Goal: Task Accomplishment & Management: Manage account settings

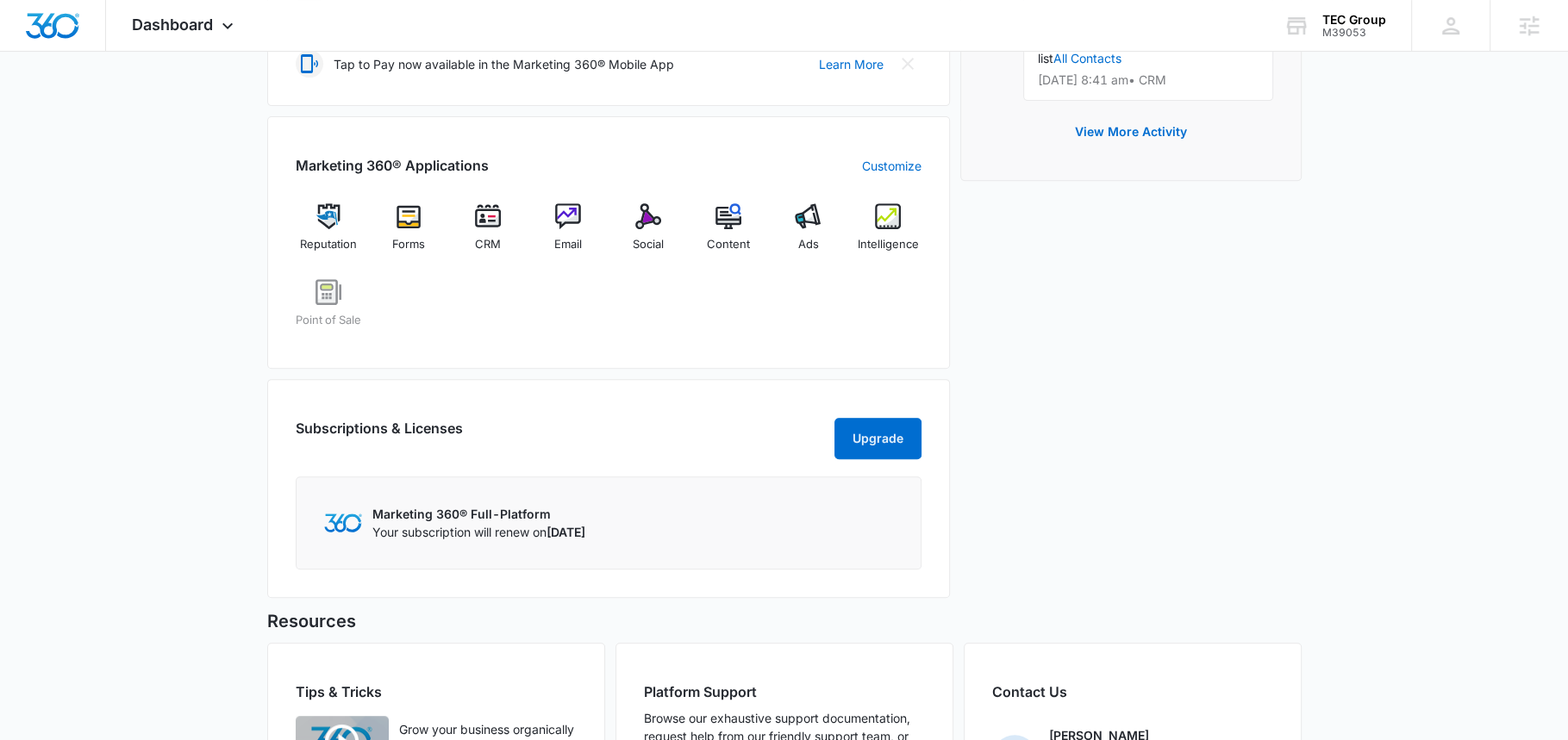
scroll to position [609, 0]
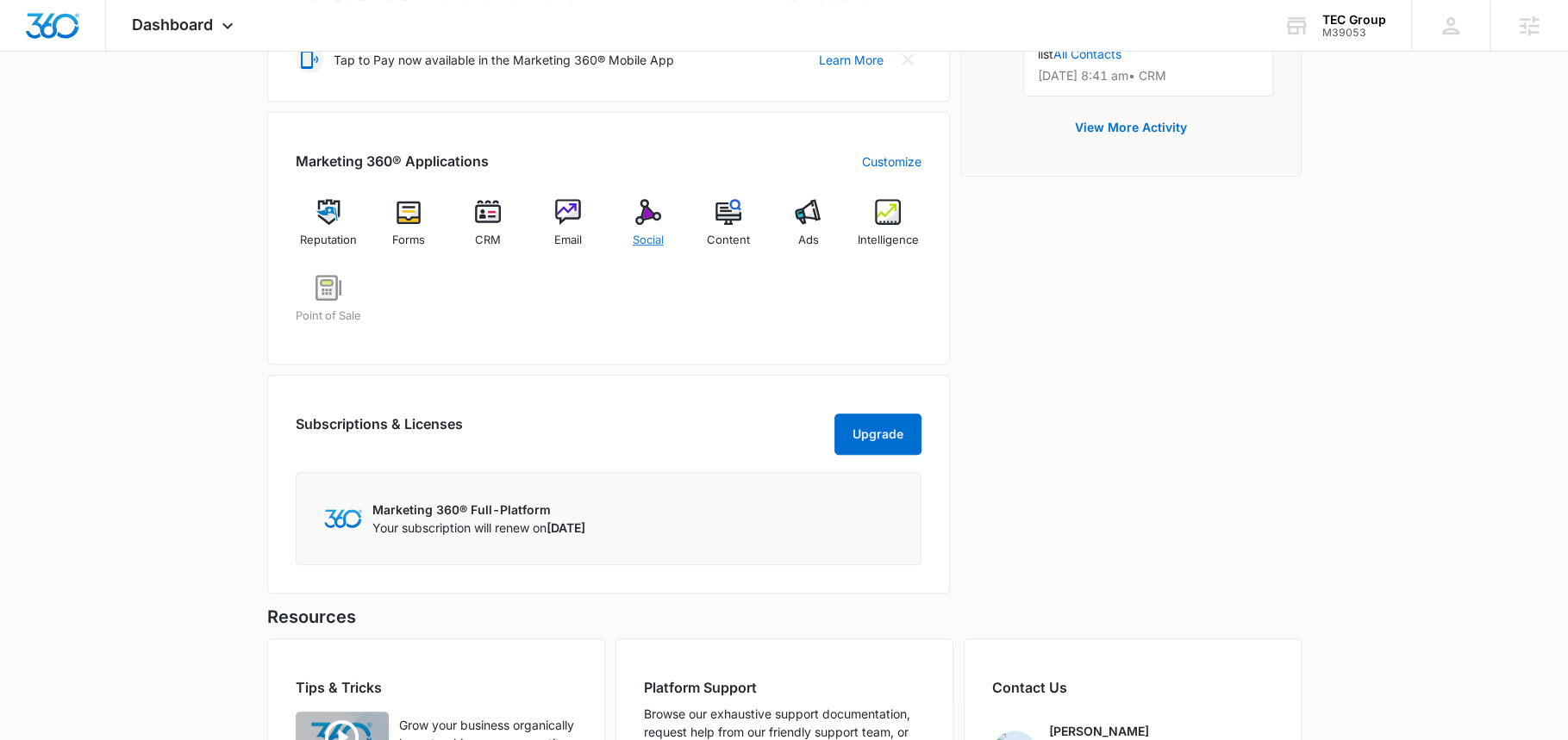
click at [647, 219] on img at bounding box center [648, 211] width 26 height 26
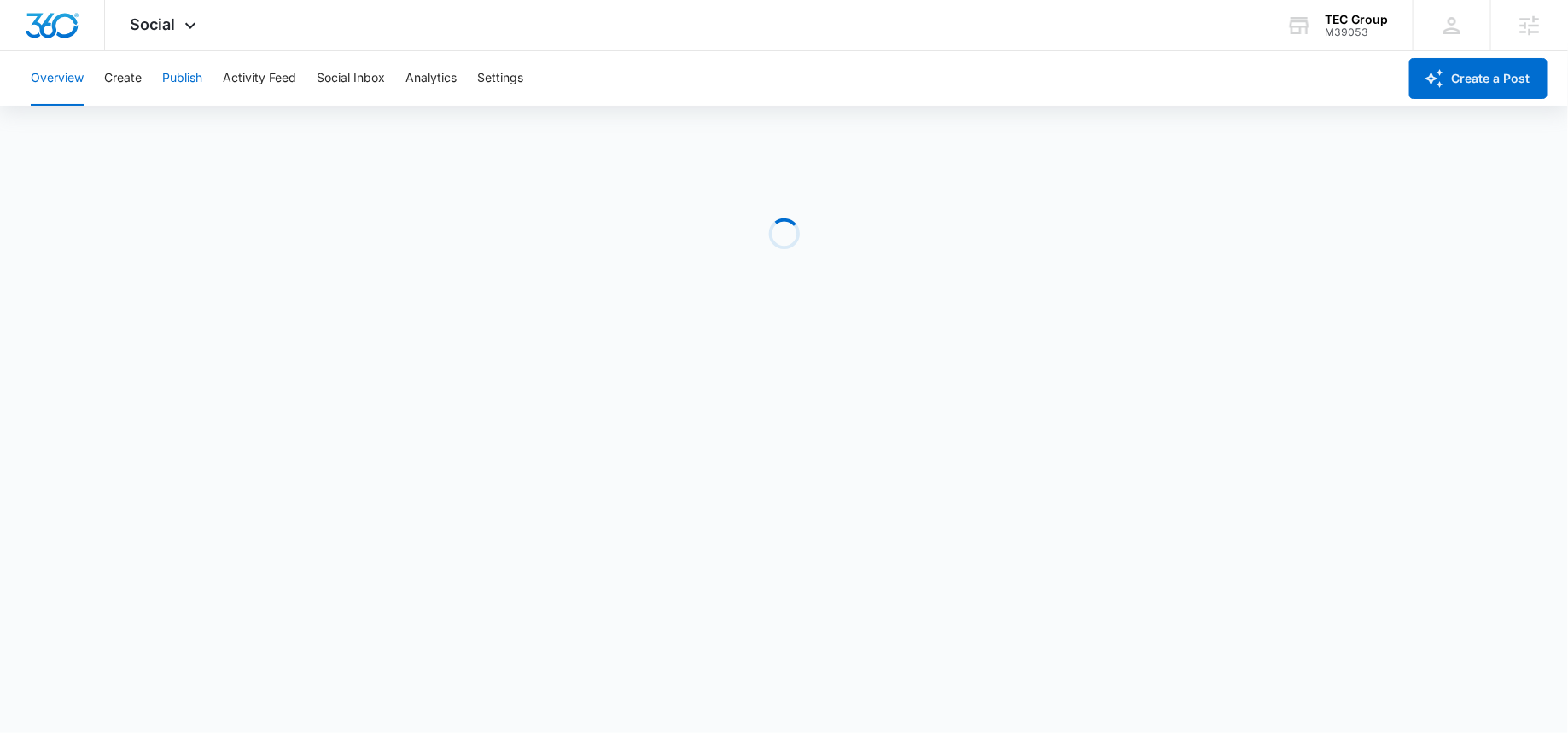
click at [189, 65] on button "Publish" at bounding box center [182, 78] width 40 height 55
click at [123, 136] on button "Schedules" at bounding box center [131, 130] width 58 height 47
click at [81, 122] on div "Calendar Schedules" at bounding box center [776, 130] width 1512 height 47
click at [61, 143] on button "Calendar" at bounding box center [55, 130] width 50 height 47
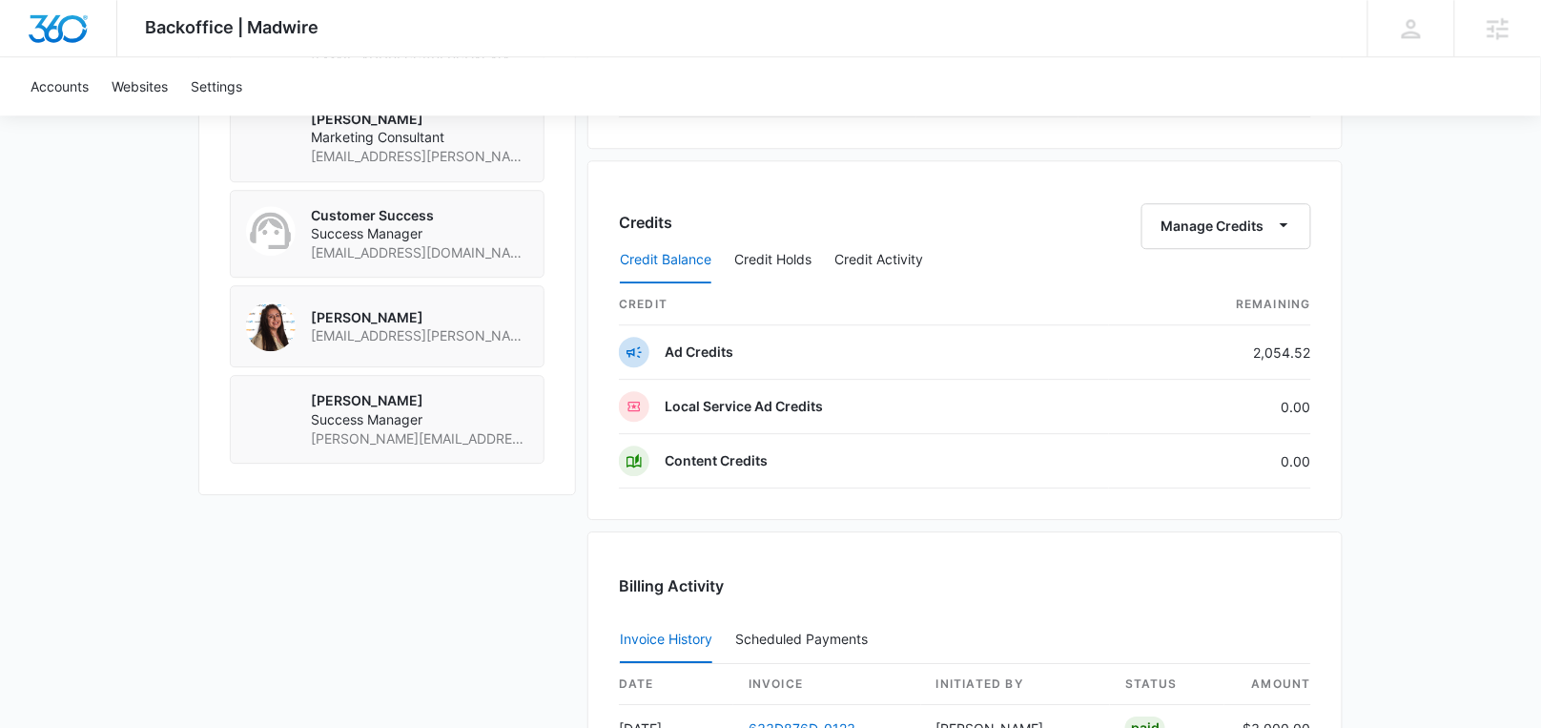
scroll to position [1559, 0]
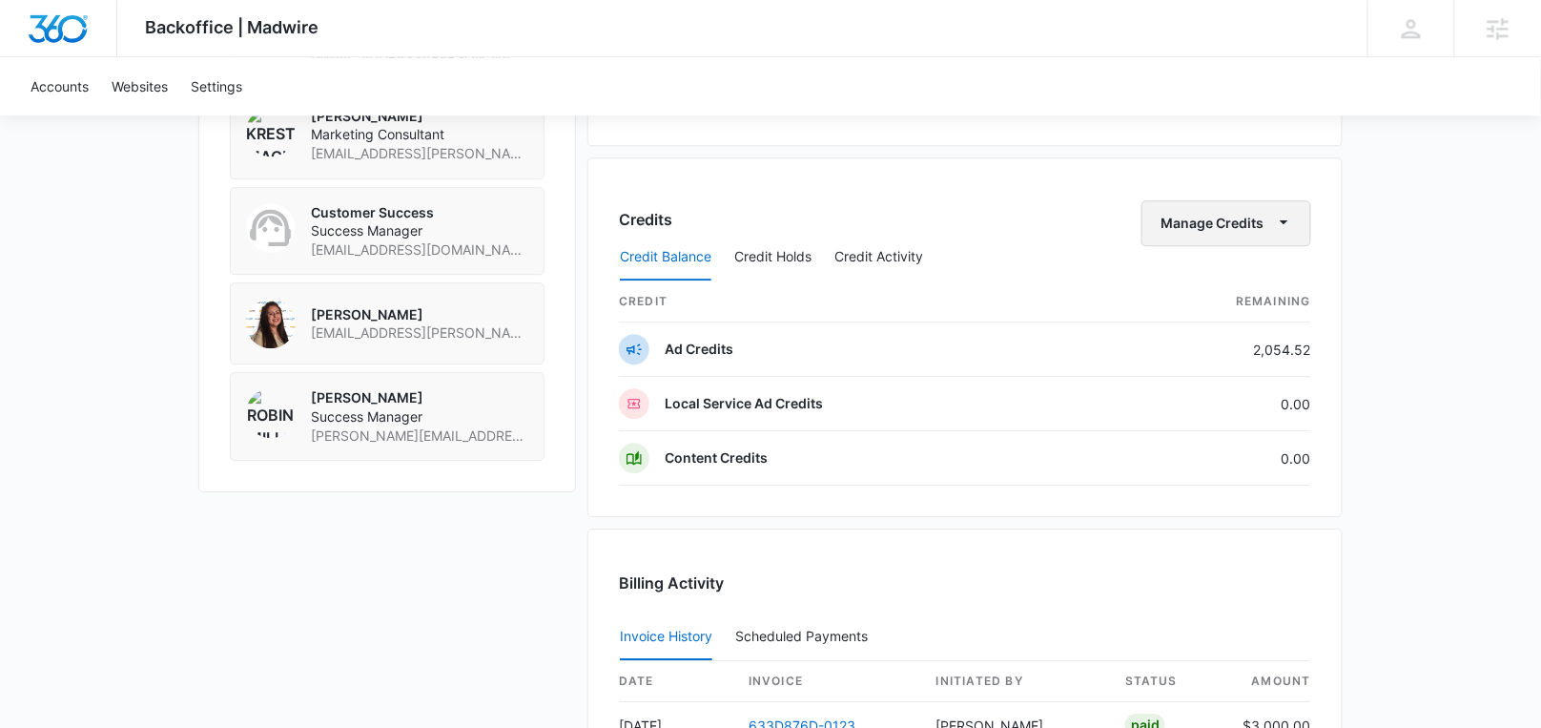
click at [1245, 201] on button "Manage Credits" at bounding box center [1227, 223] width 170 height 46
click at [1224, 271] on div "Transfer Credits" at bounding box center [1218, 273] width 100 height 13
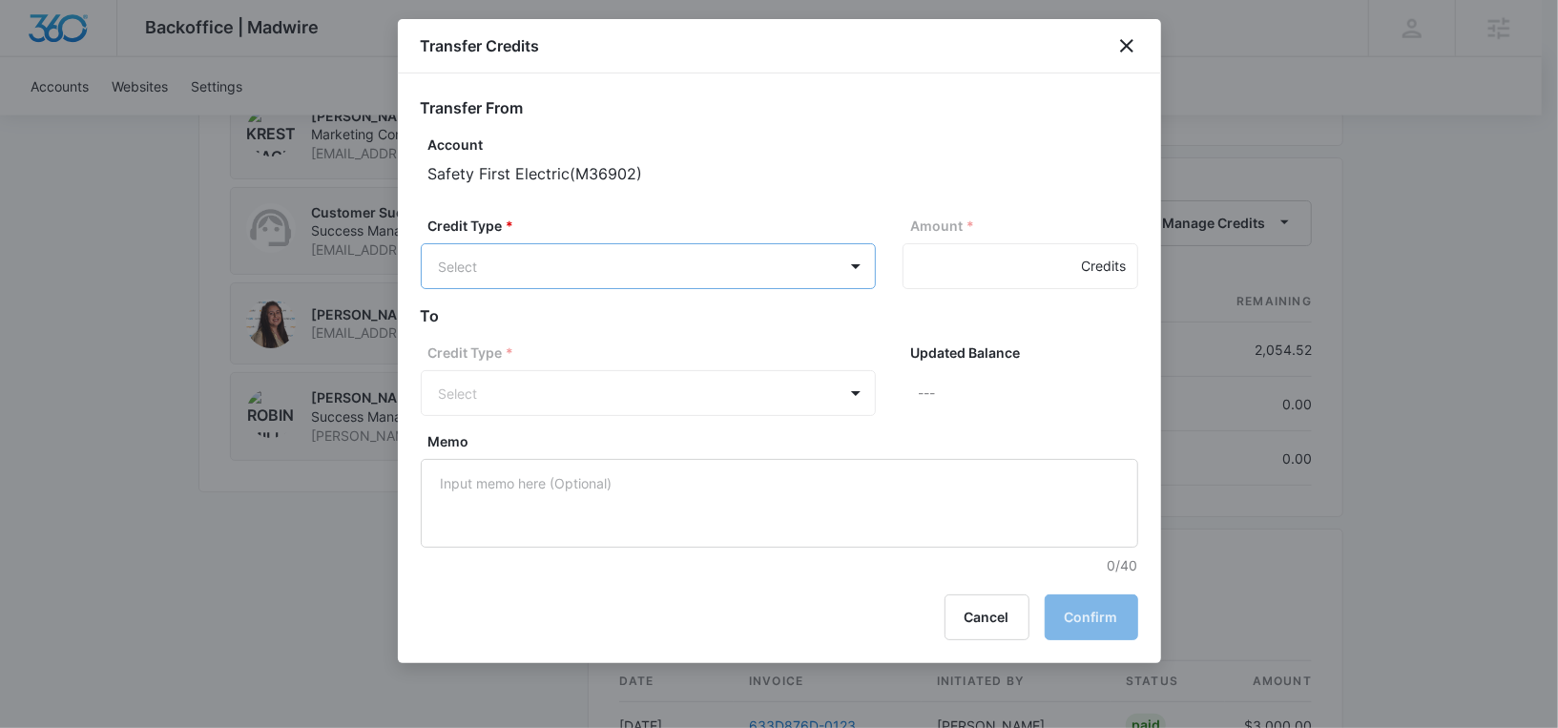
click at [594, 347] on p "Ad Credits (2054.52 Credits)" at bounding box center [579, 338] width 181 height 20
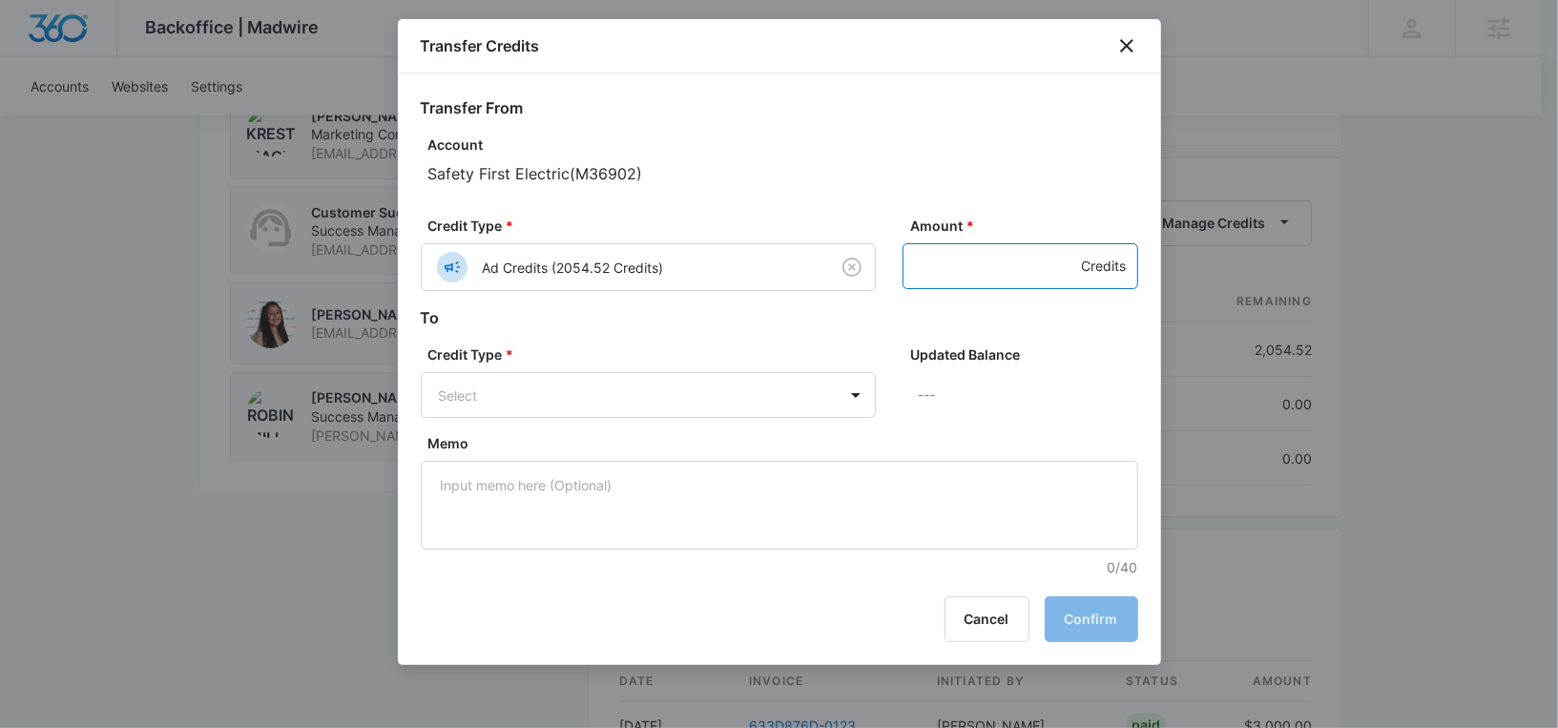
click at [967, 272] on input "Amount *" at bounding box center [1020, 266] width 236 height 46
type input "300"
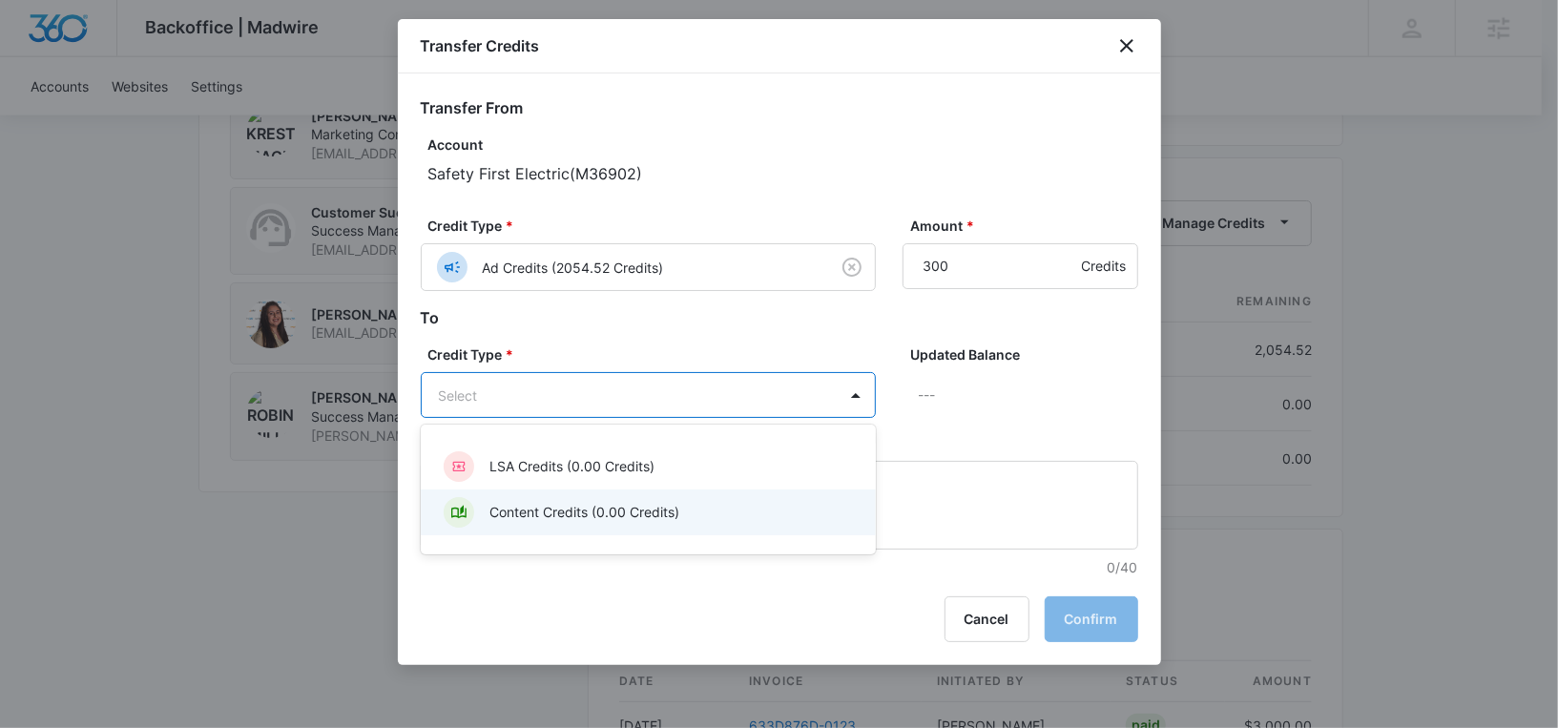
click at [644, 502] on p "Content Credits (0.00 Credits)" at bounding box center [584, 512] width 190 height 20
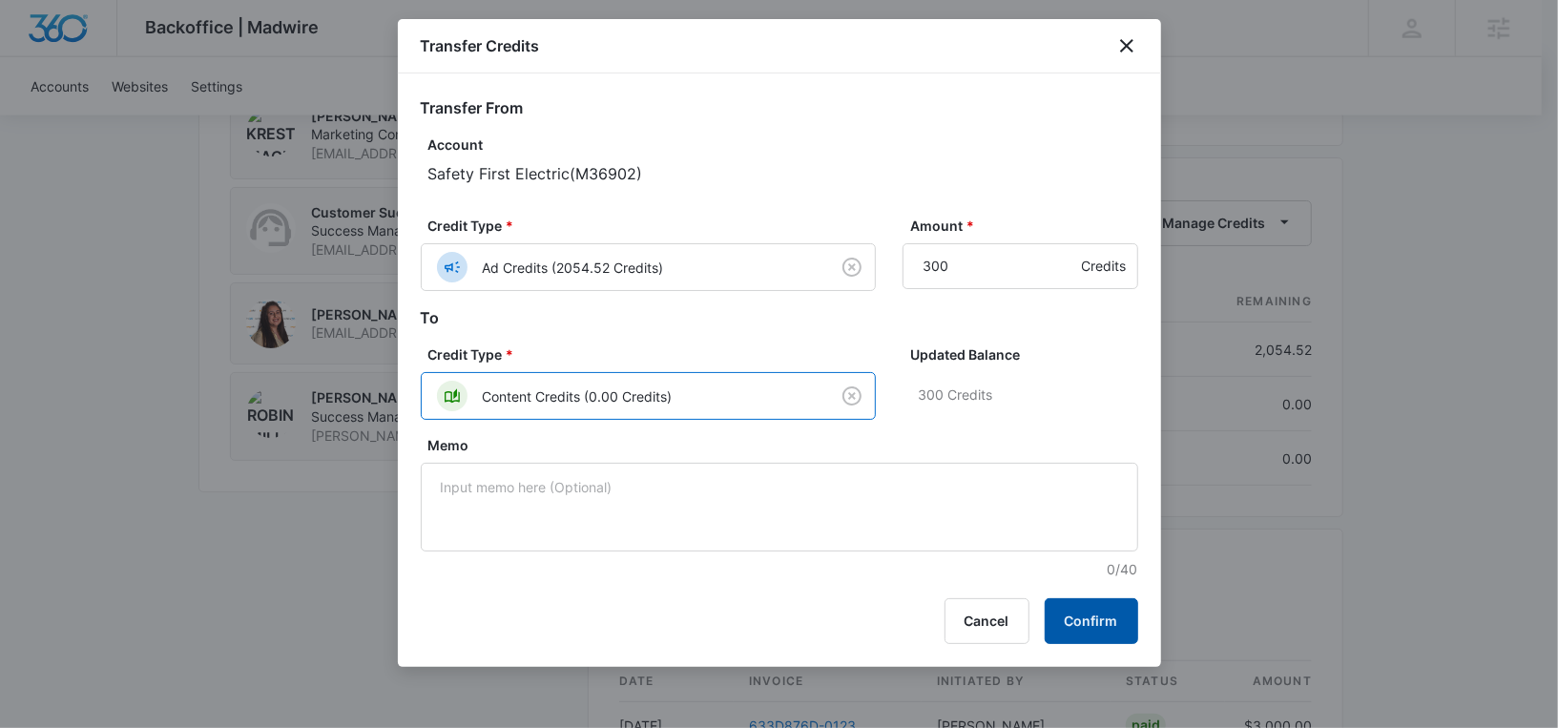
click at [1091, 629] on button "Confirm" at bounding box center [1091, 621] width 93 height 46
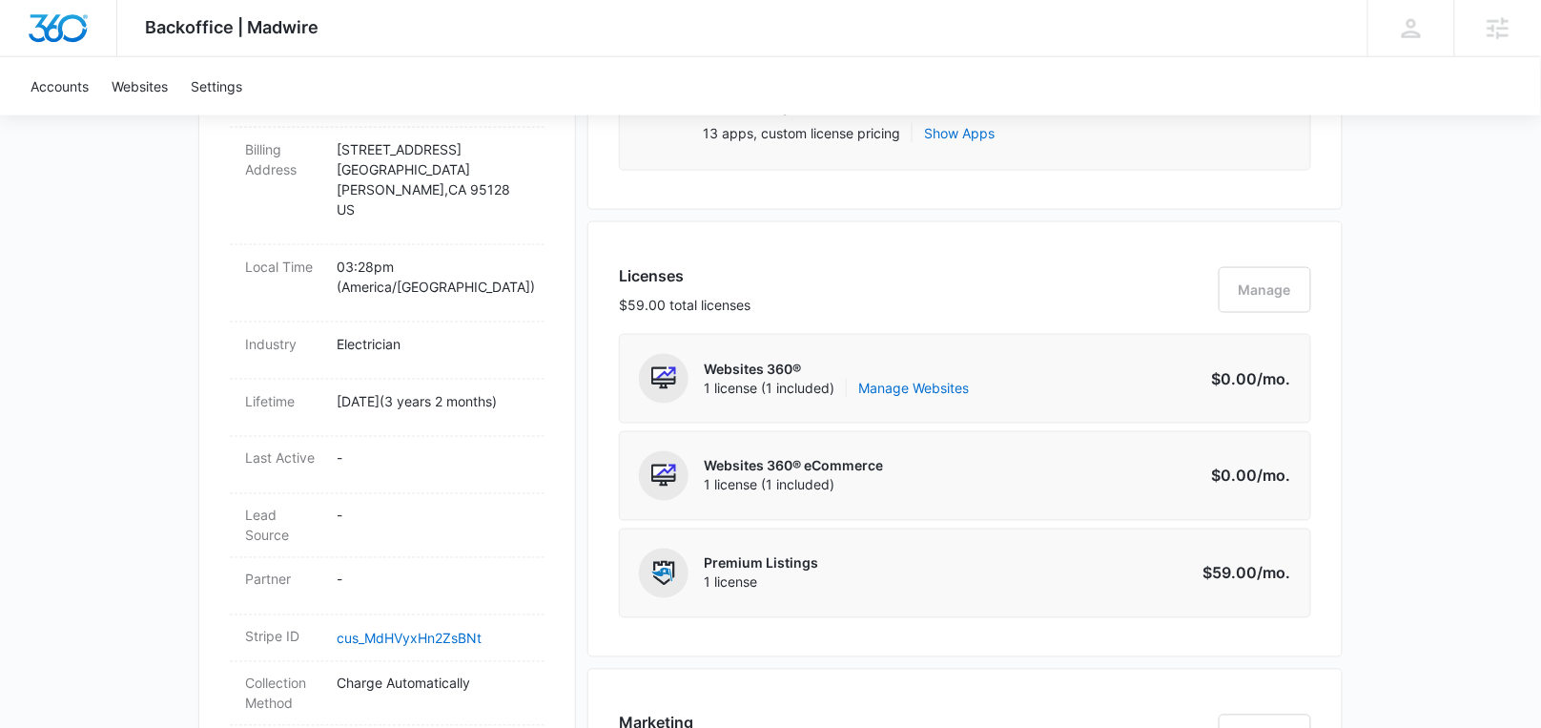
scroll to position [0, 0]
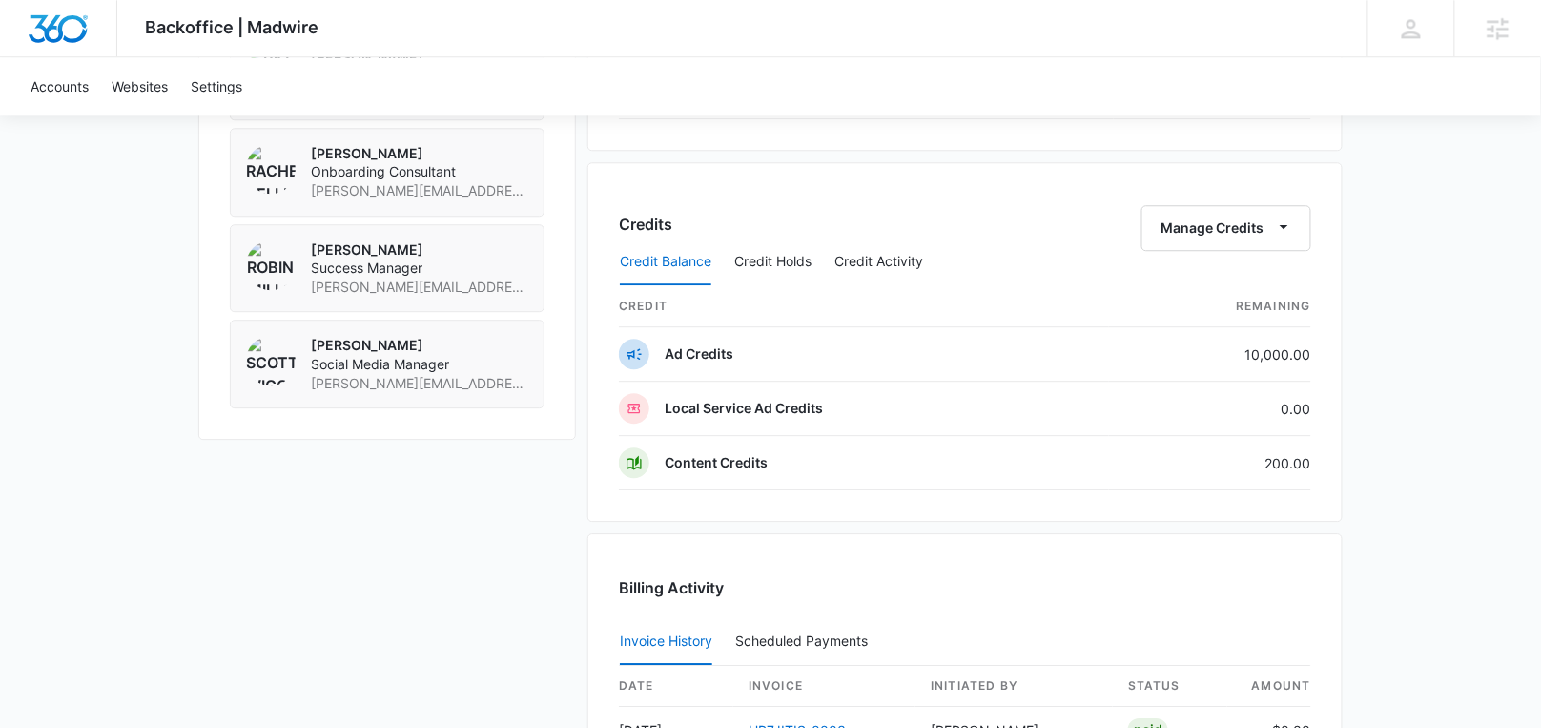
scroll to position [1505, 0]
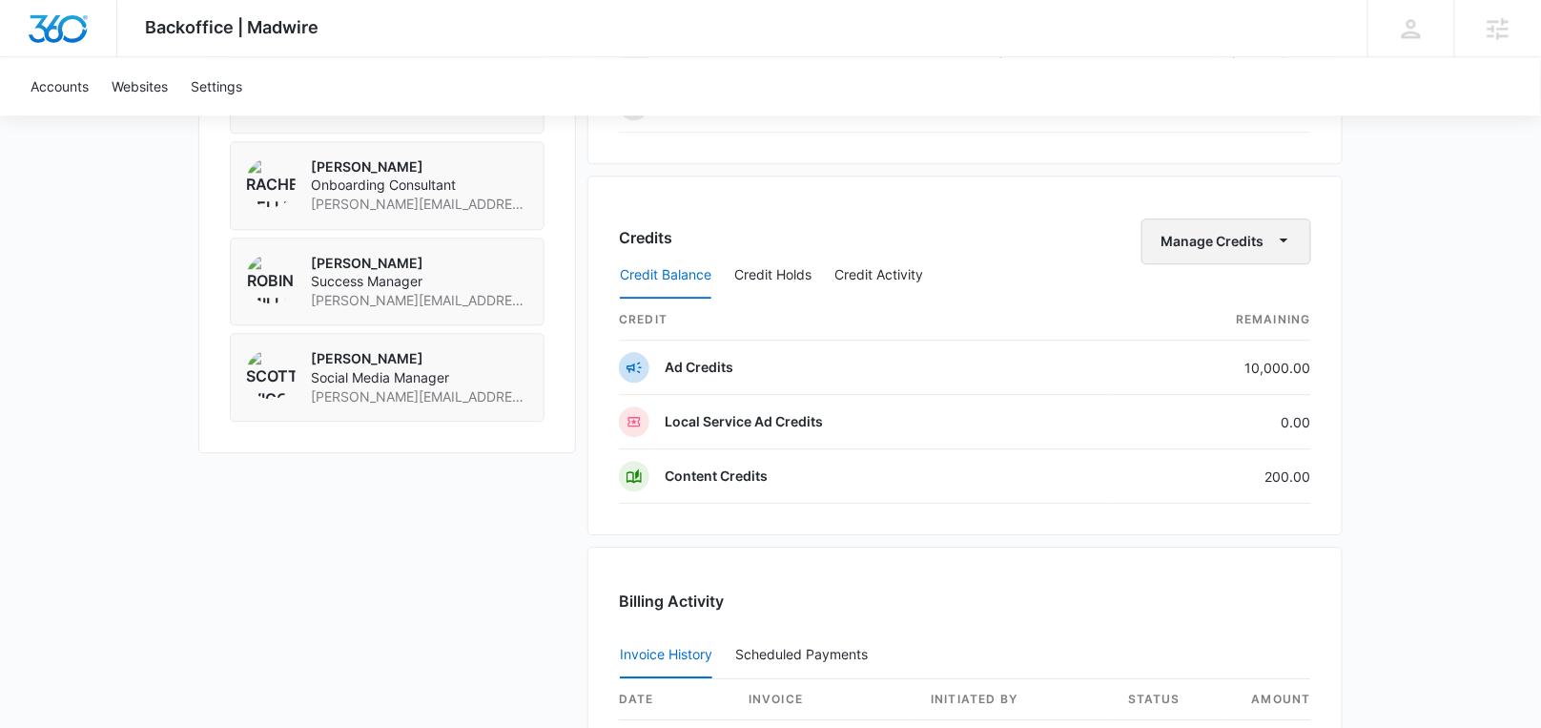
click at [1241, 224] on button "Manage Credits" at bounding box center [1227, 241] width 170 height 46
click at [1179, 299] on button "Transfer Credits" at bounding box center [1229, 292] width 169 height 29
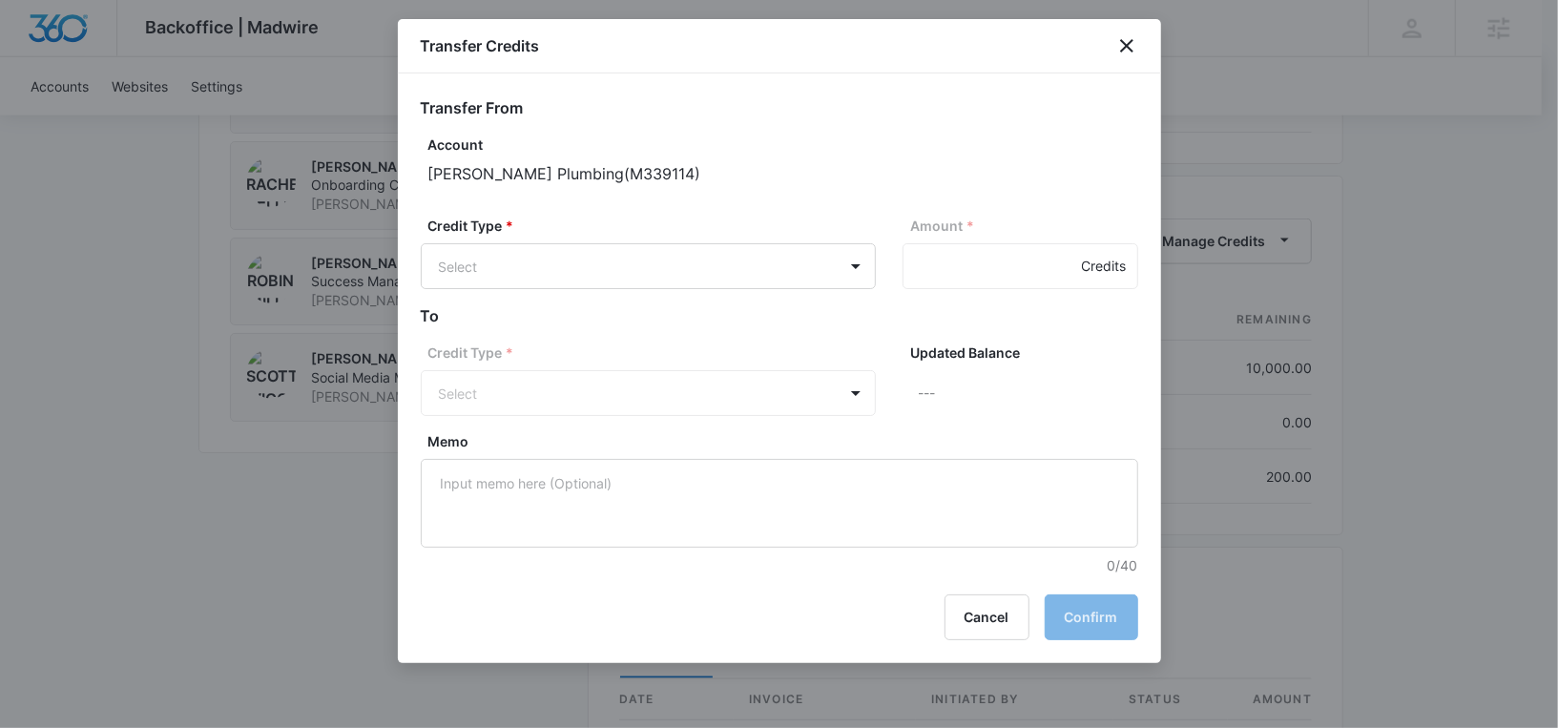
click at [640, 289] on div "Credit Type * Select Amount * Credits" at bounding box center [779, 260] width 717 height 89
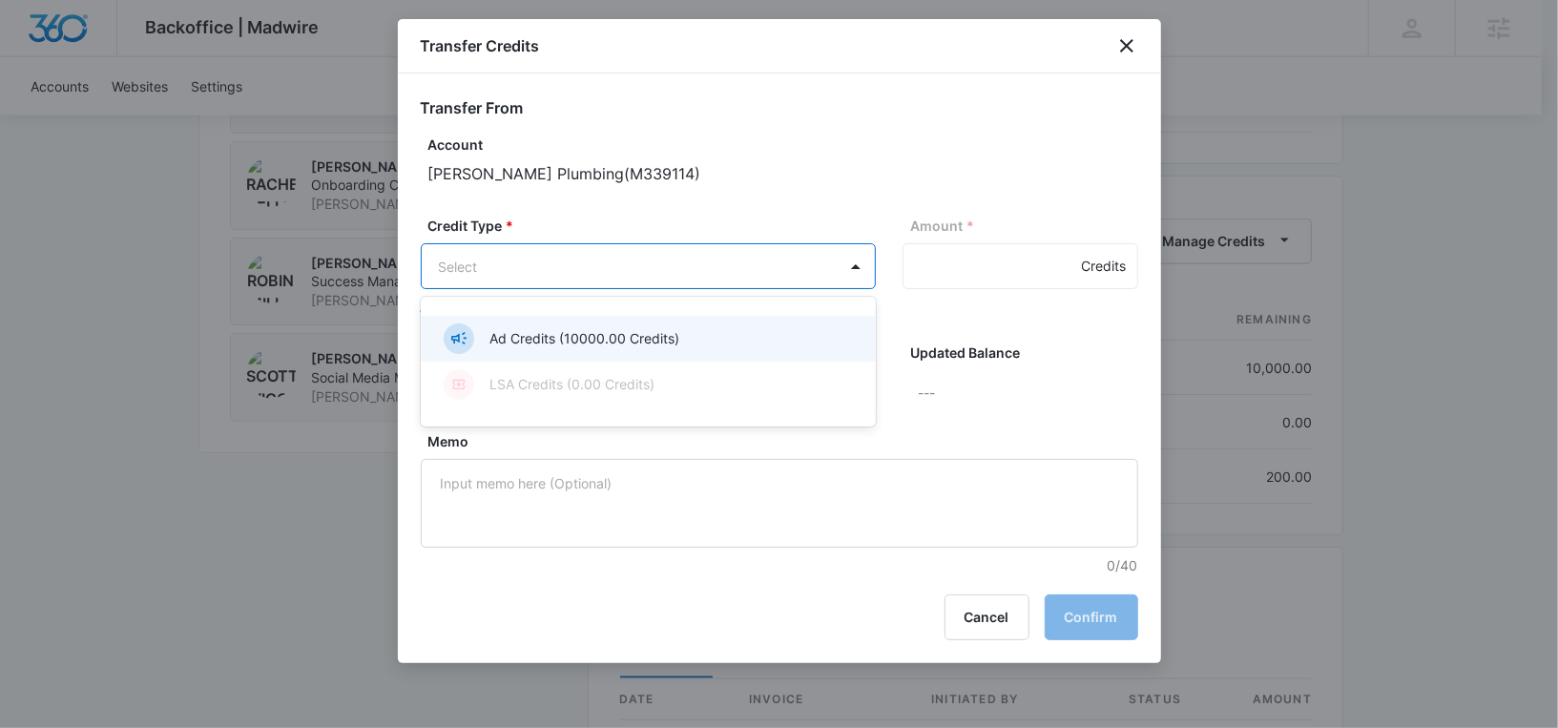
click at [588, 331] on p "Ad Credits (10000.00 Credits)" at bounding box center [584, 338] width 190 height 20
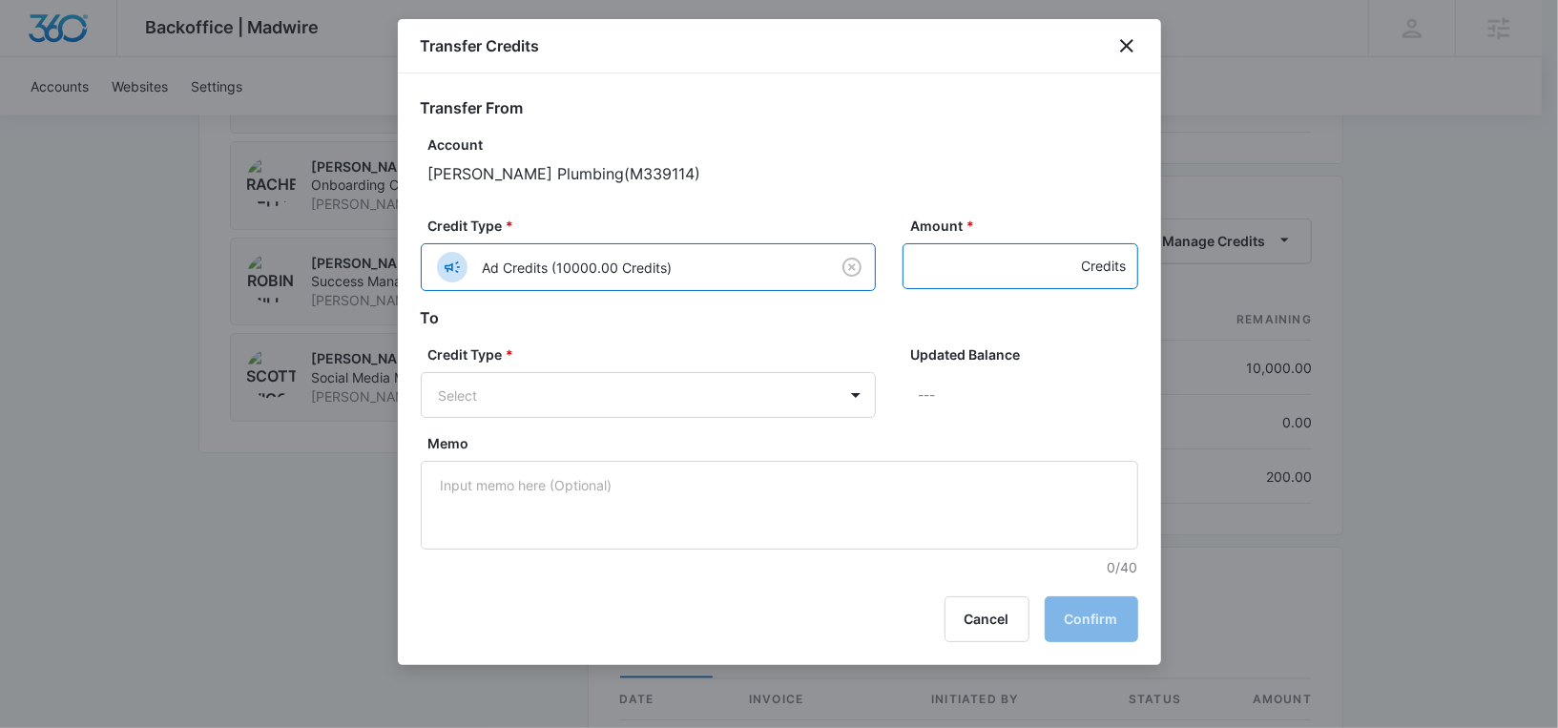
click at [944, 256] on input "Amount *" at bounding box center [1020, 266] width 236 height 46
type input "100"
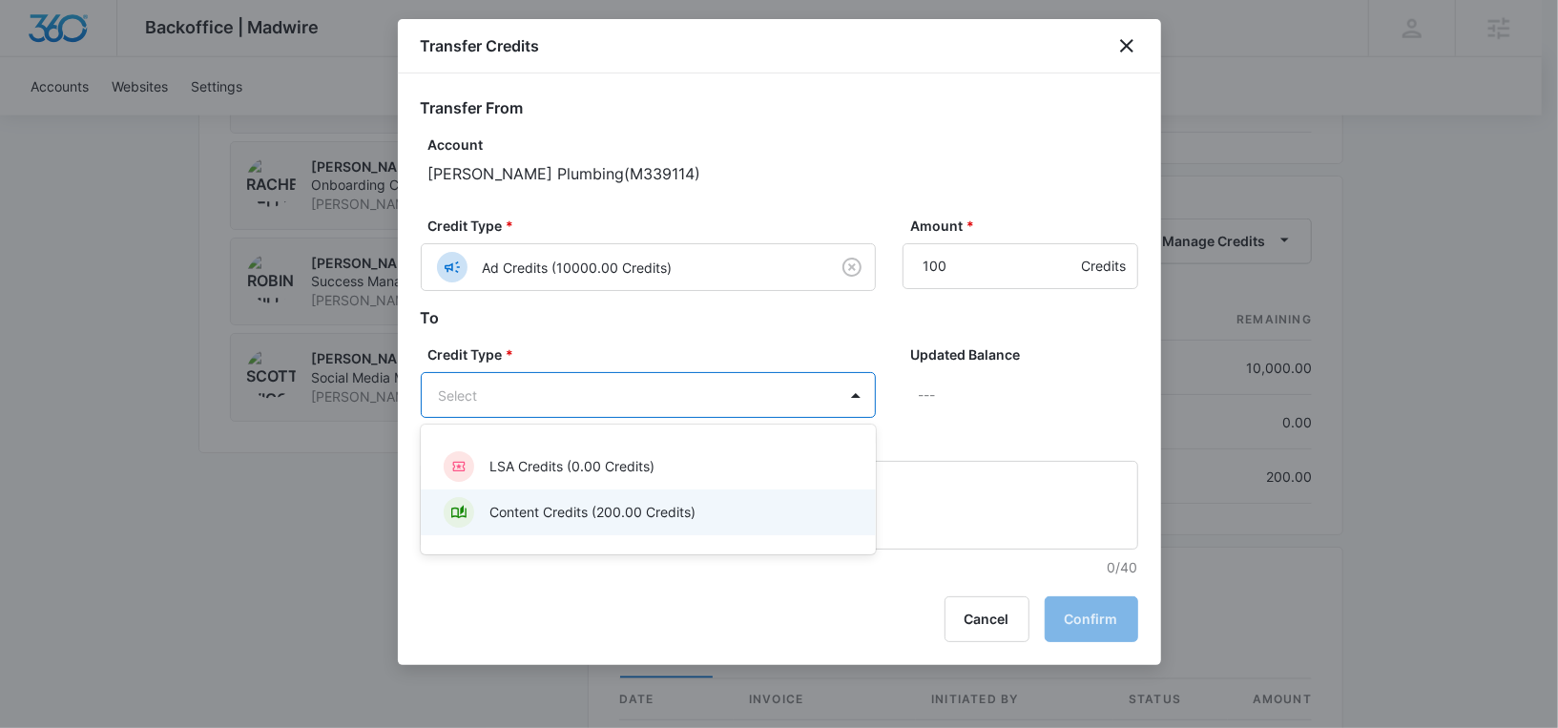
click at [610, 510] on p "Content Credits (200.00 Credits)" at bounding box center [592, 512] width 206 height 20
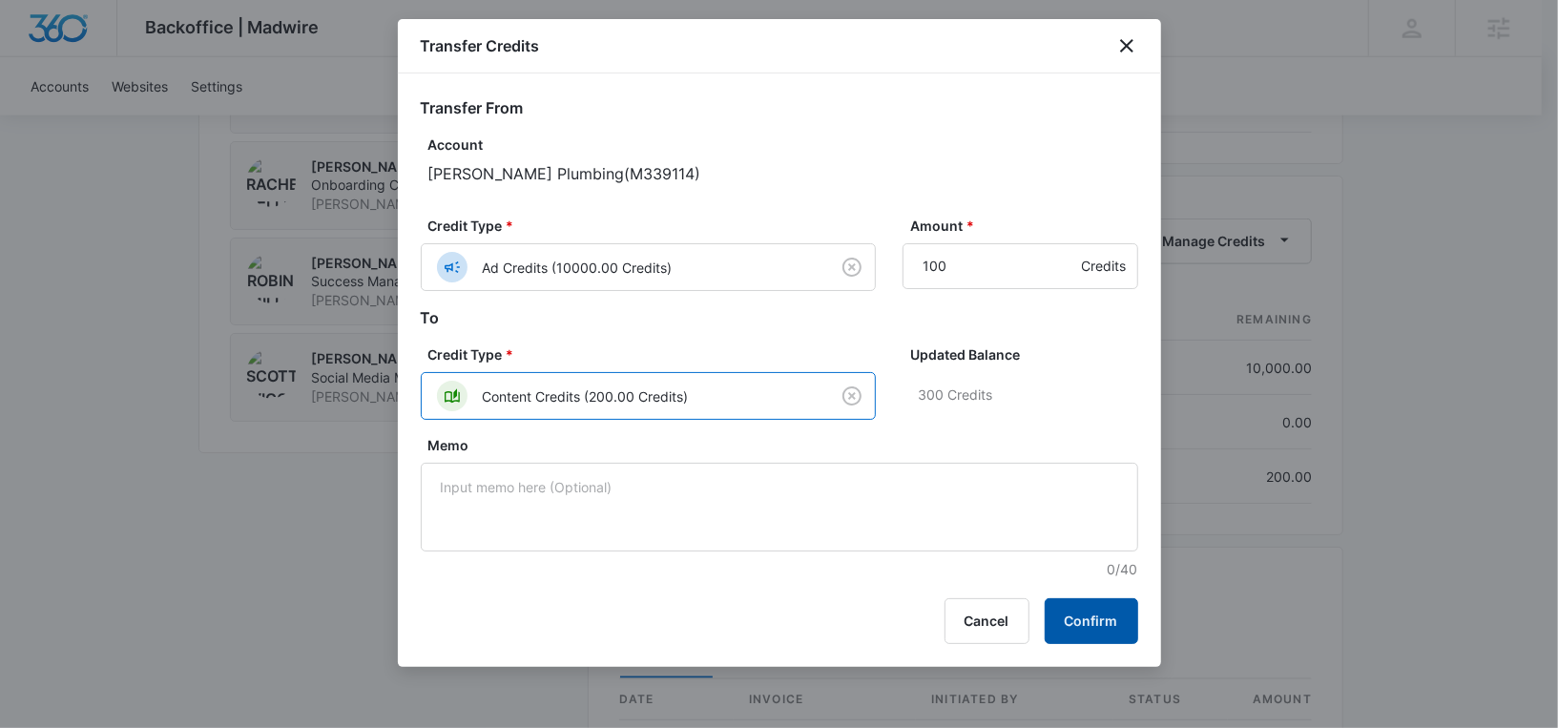
click at [1105, 613] on button "Confirm" at bounding box center [1091, 621] width 93 height 46
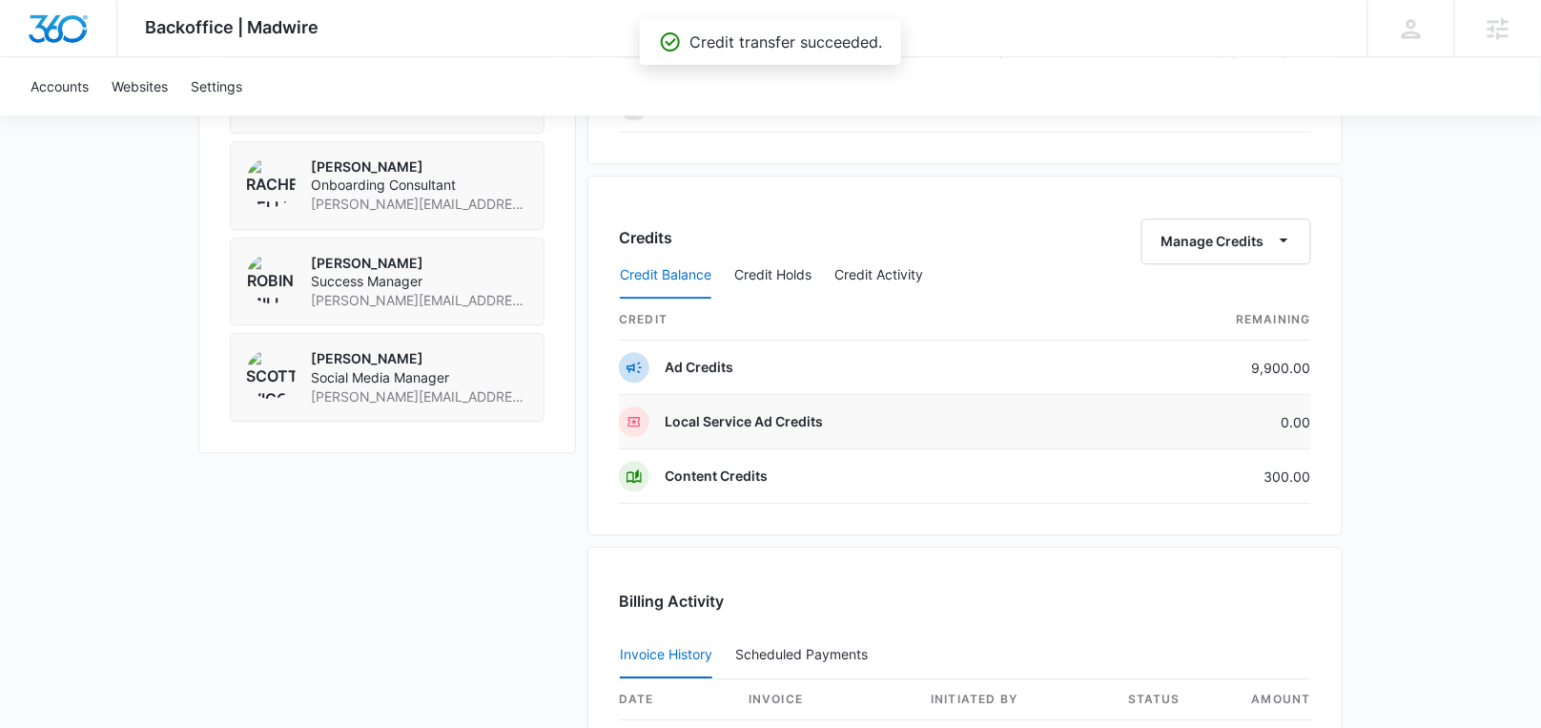
scroll to position [1203, 0]
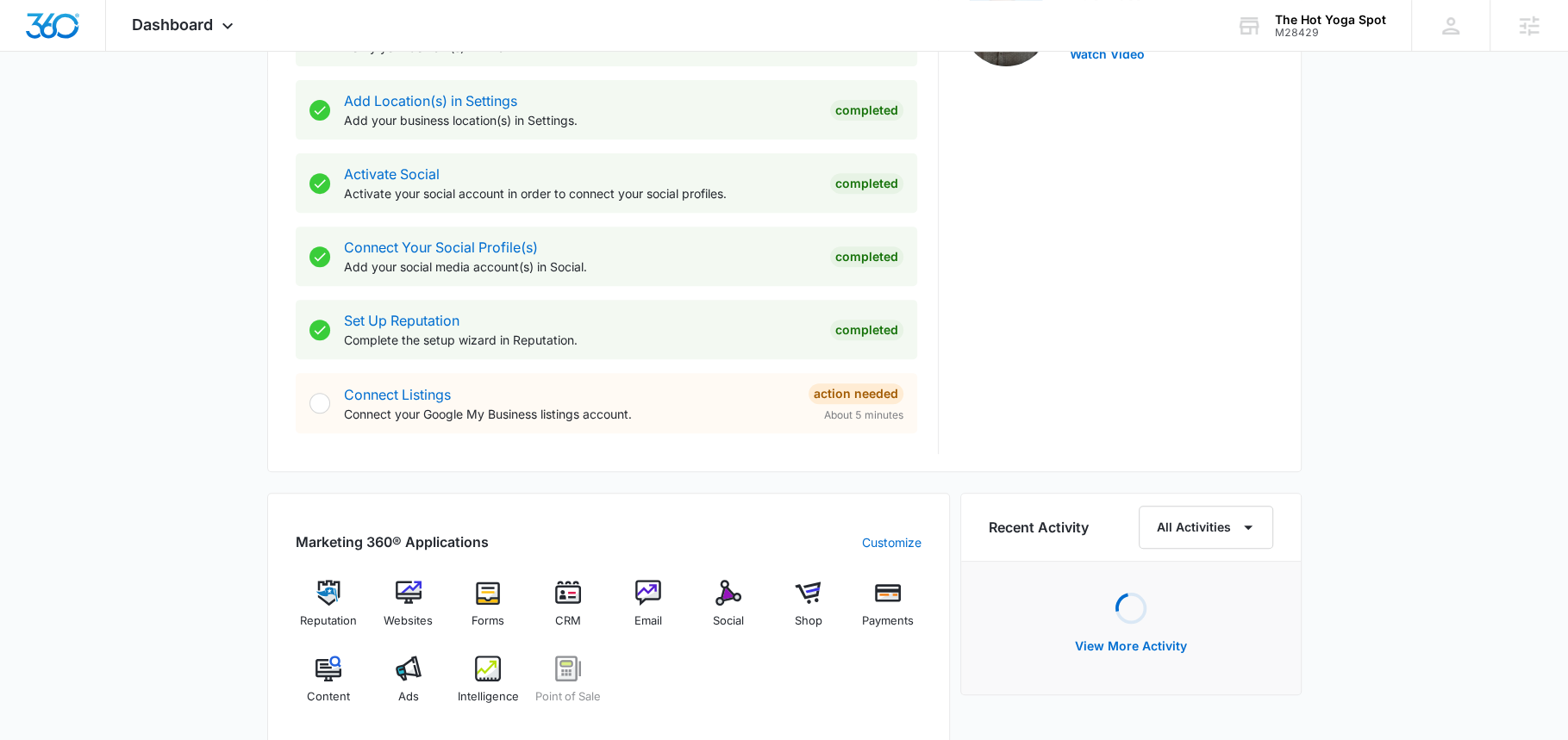
scroll to position [638, 0]
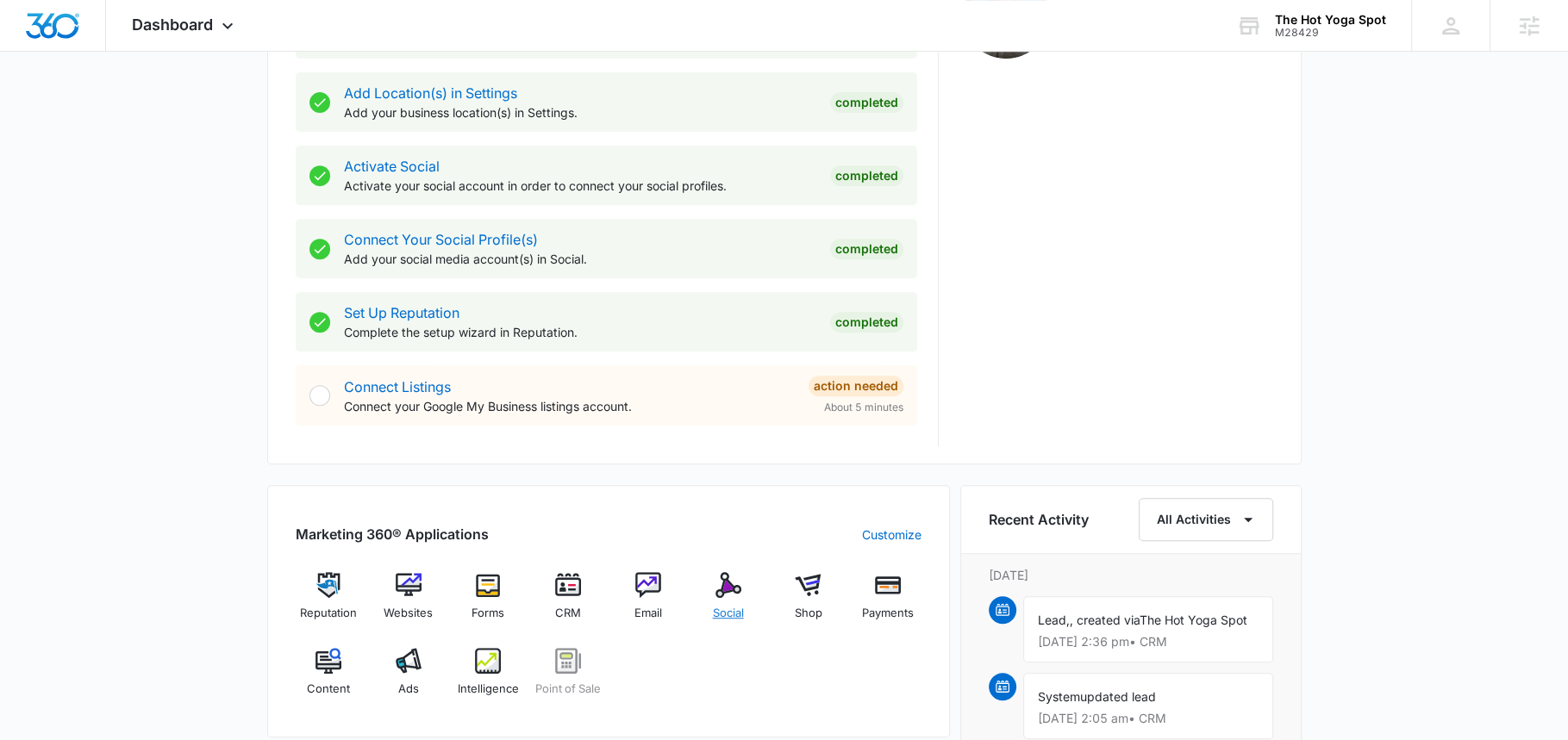
click at [745, 594] on div "Social" at bounding box center [728, 603] width 66 height 62
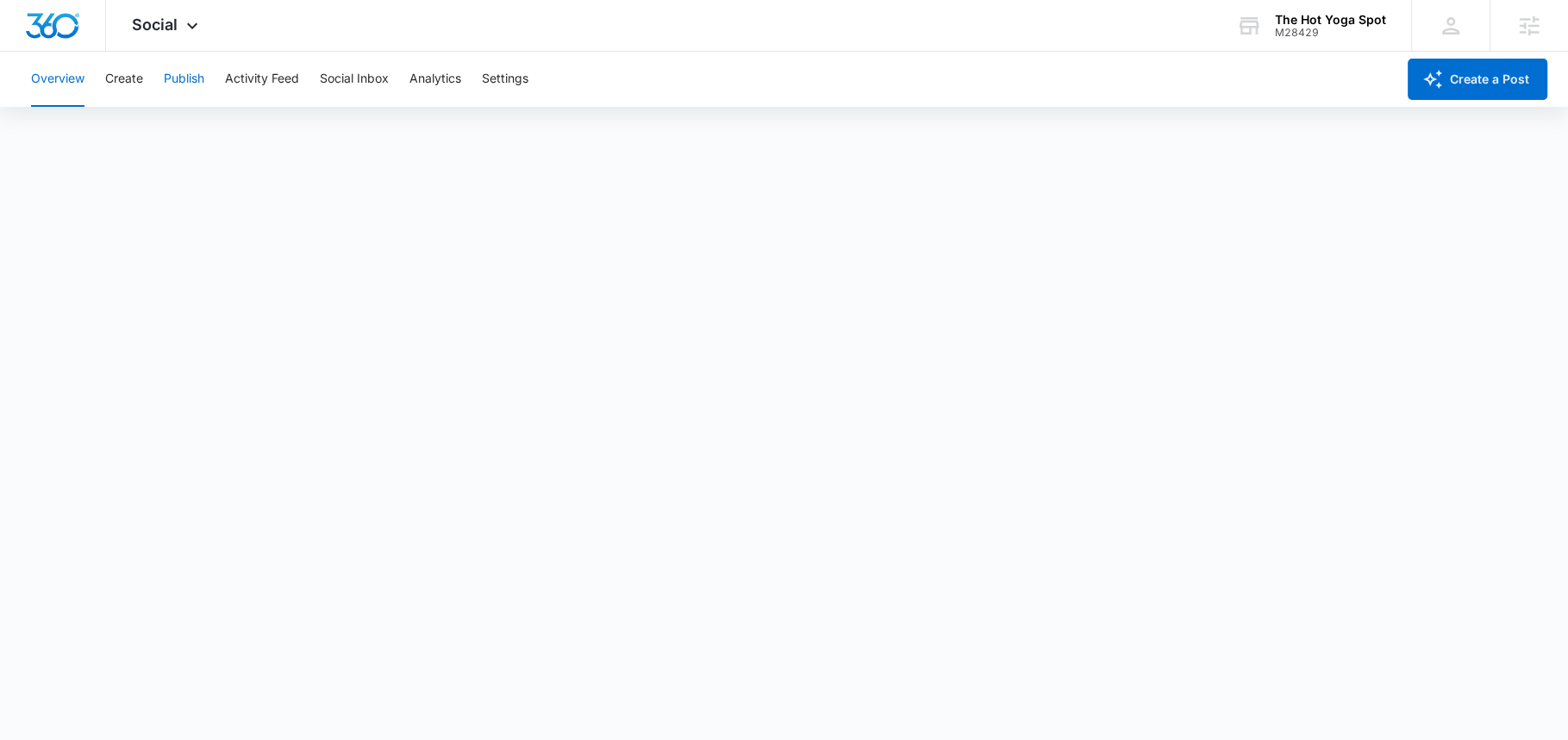
click at [184, 93] on button "Publish" at bounding box center [183, 79] width 41 height 55
click at [61, 129] on button "Calendar" at bounding box center [56, 131] width 51 height 48
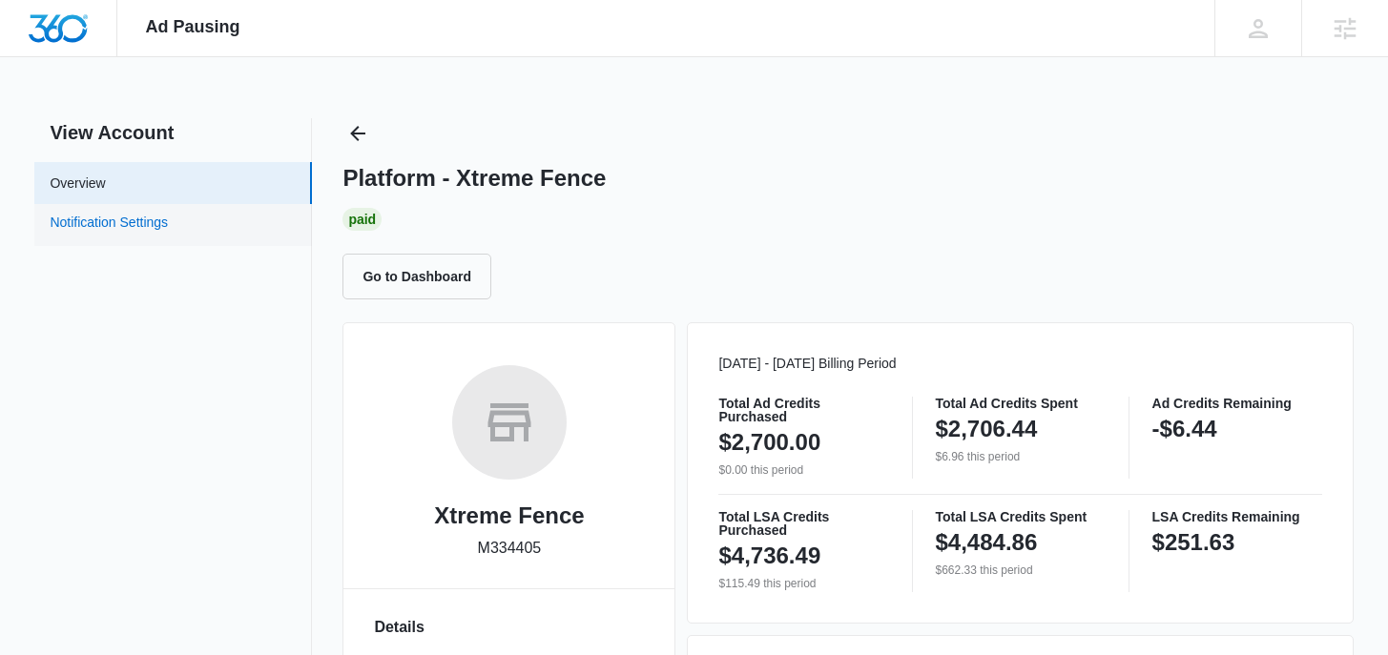
click at [168, 213] on link "Notification Settings" at bounding box center [109, 225] width 118 height 25
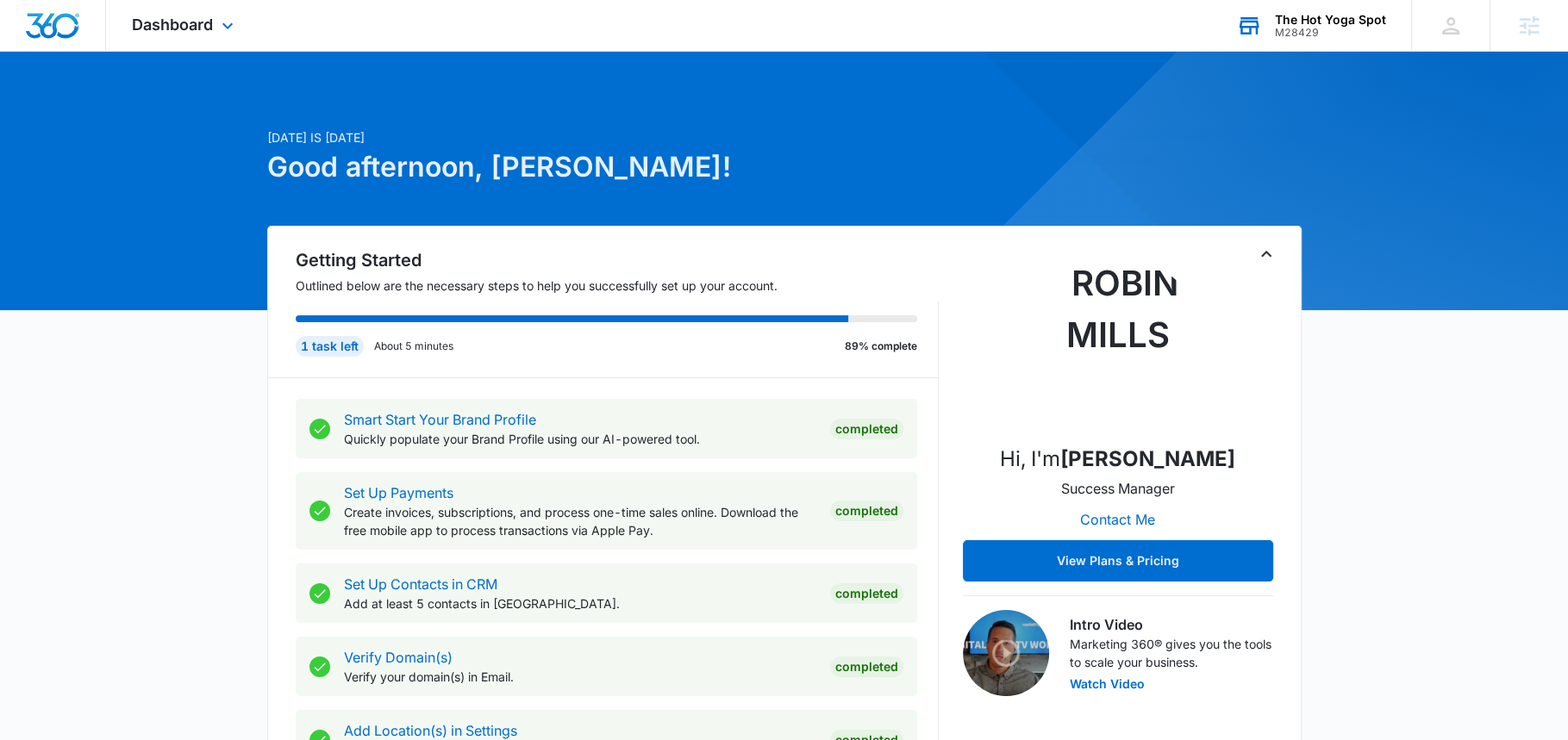
click at [1319, 28] on div "M28429" at bounding box center [1330, 33] width 111 height 12
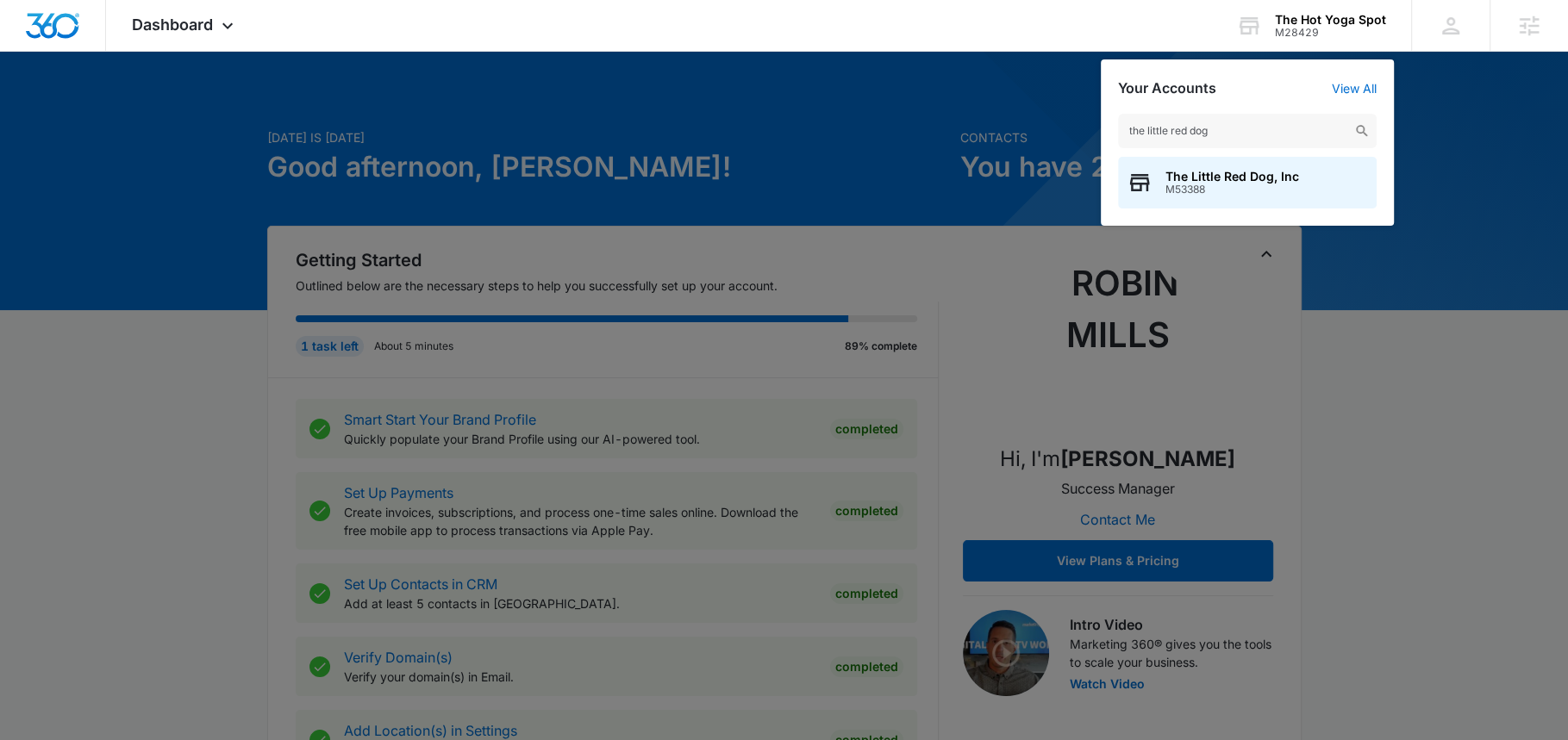
type input "the little red dog"
click at [1184, 191] on span "M53388" at bounding box center [1233, 189] width 134 height 12
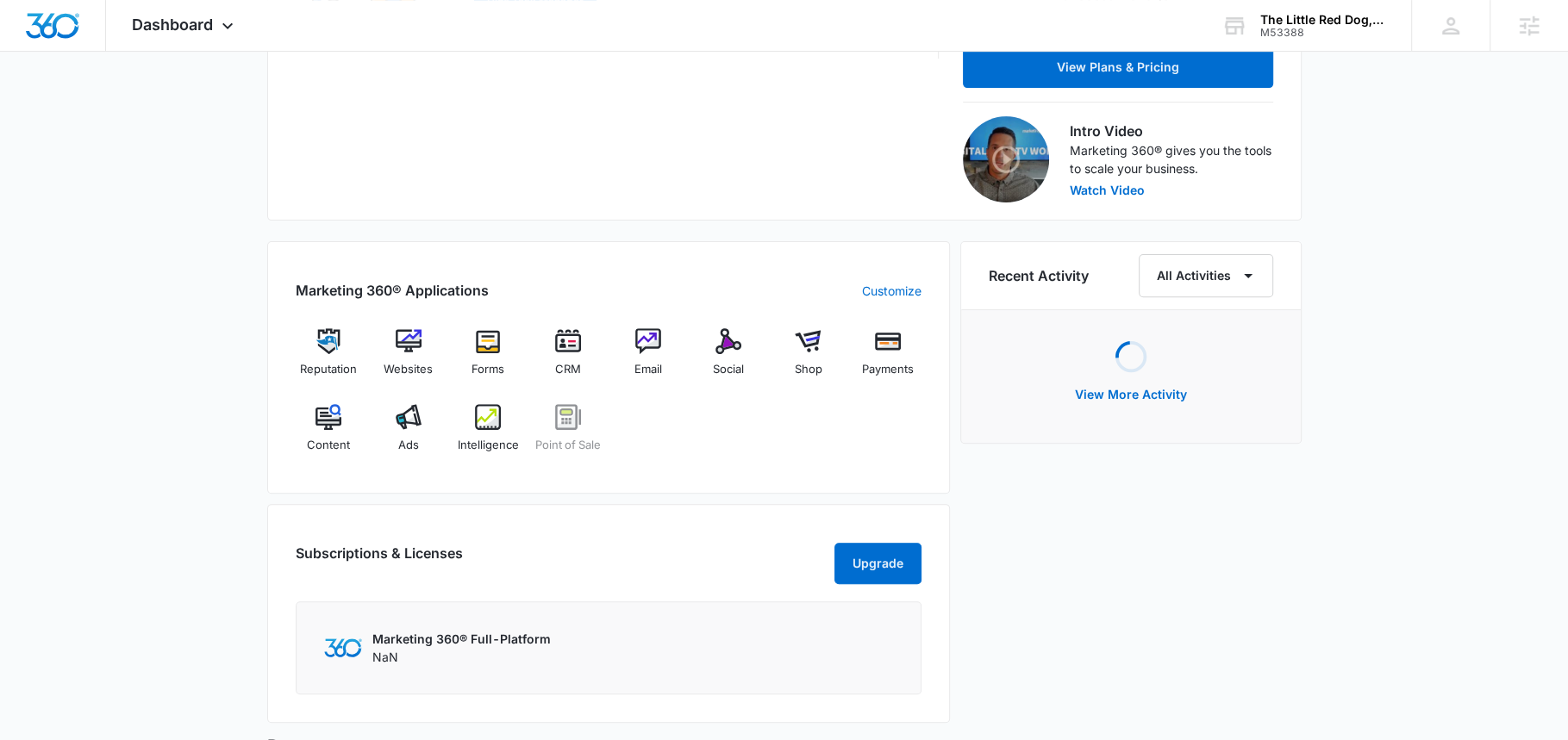
scroll to position [497, 0]
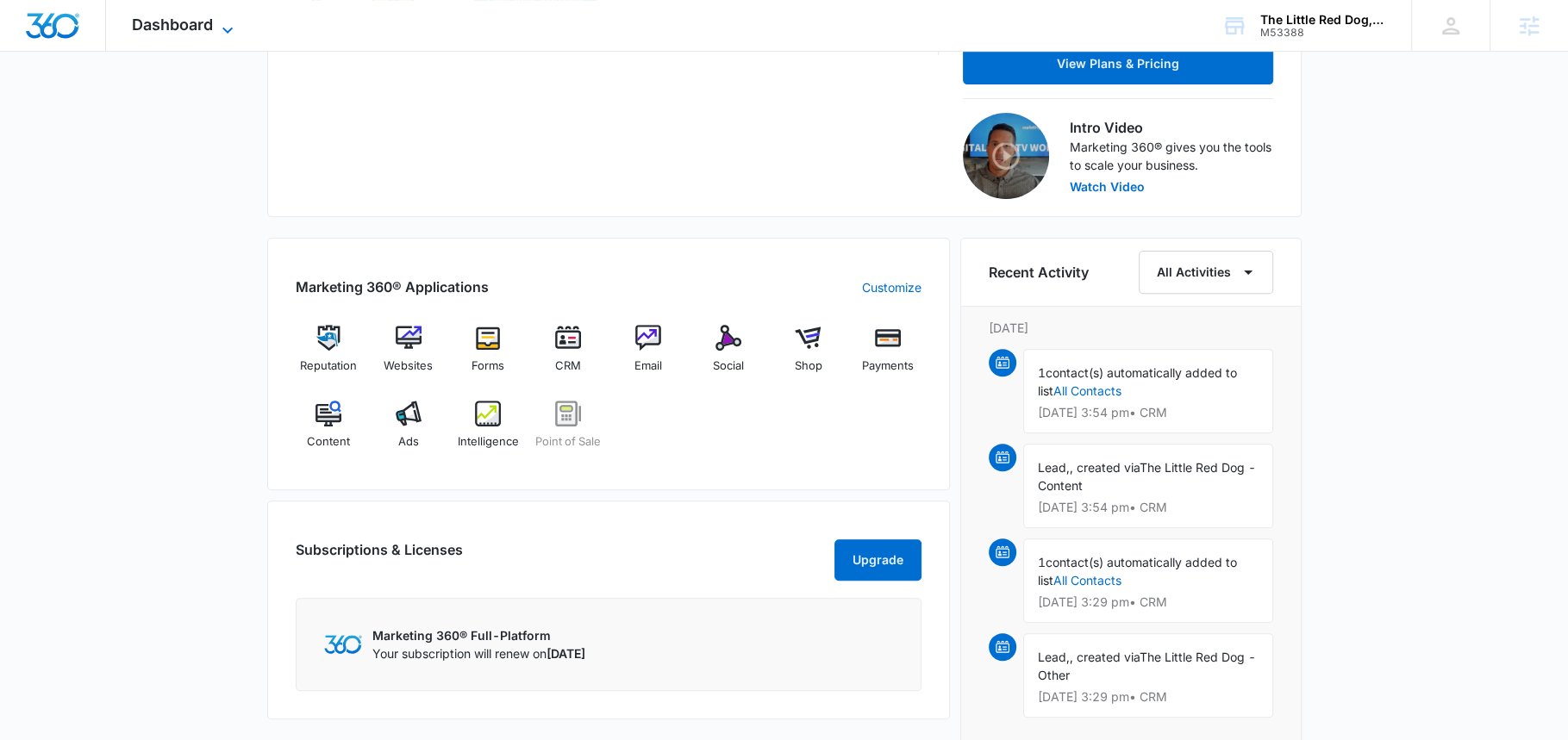
click at [175, 25] on span "Dashboard" at bounding box center [173, 24] width 81 height 18
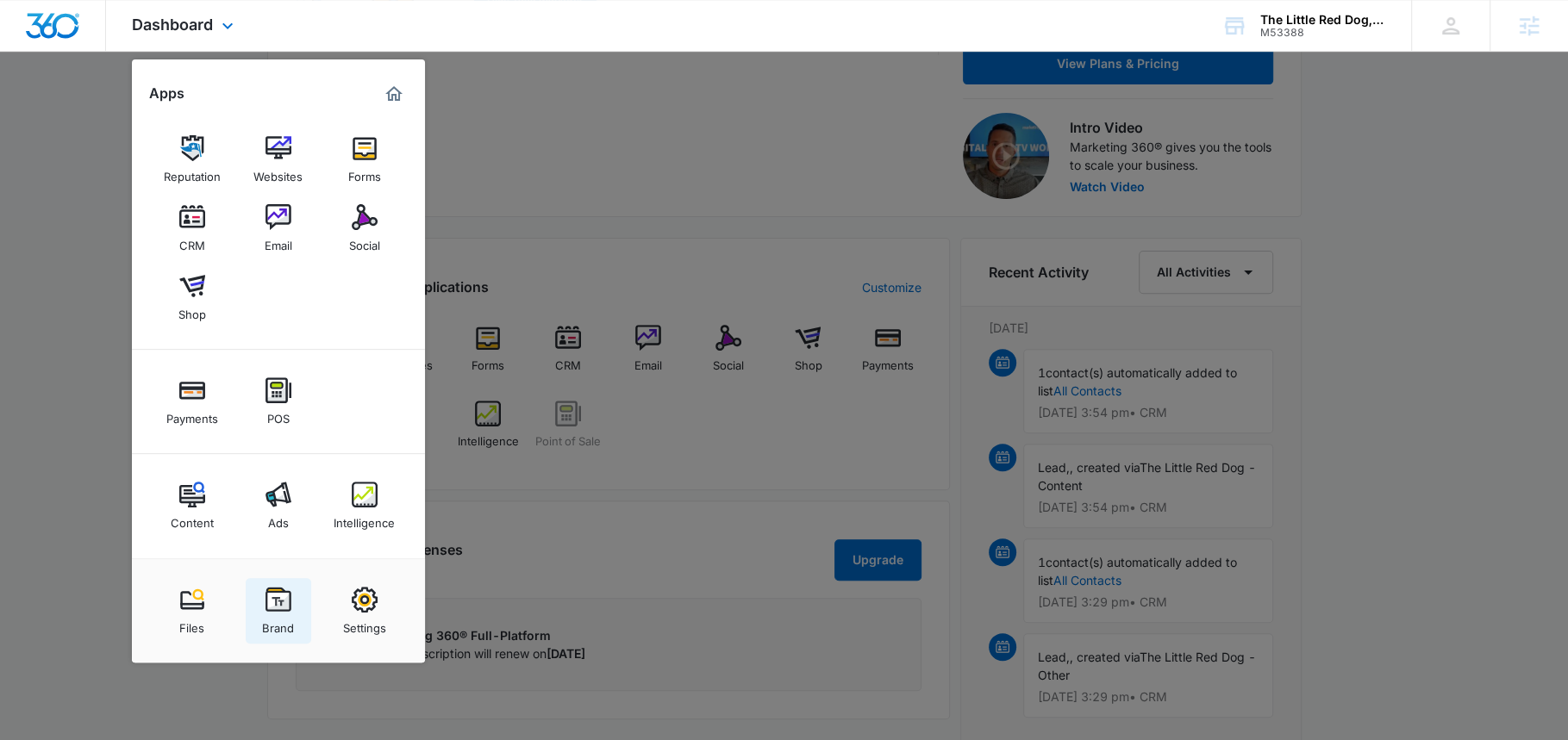
click at [273, 599] on img at bounding box center [278, 600] width 26 height 26
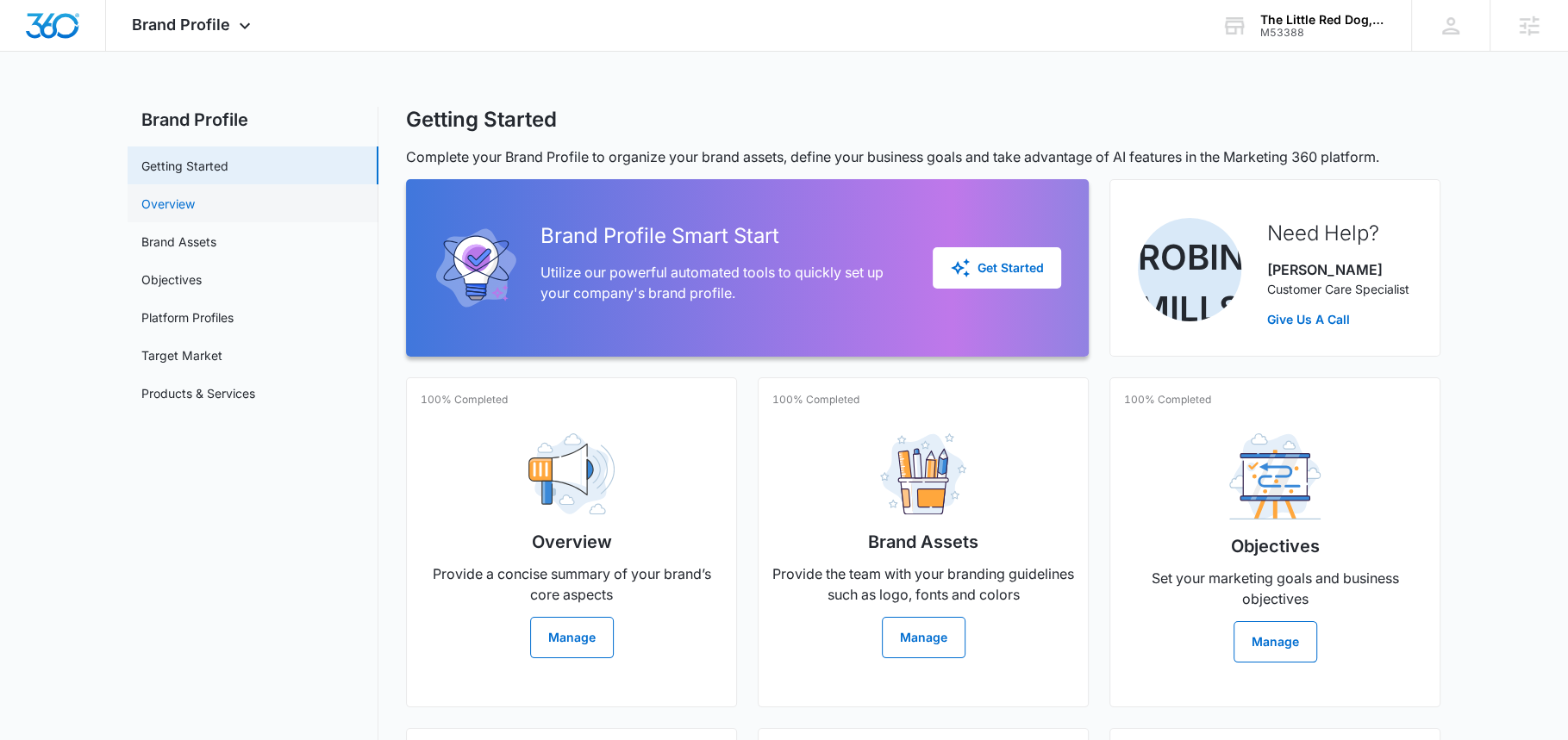
click at [195, 209] on link "Overview" at bounding box center [167, 204] width 53 height 18
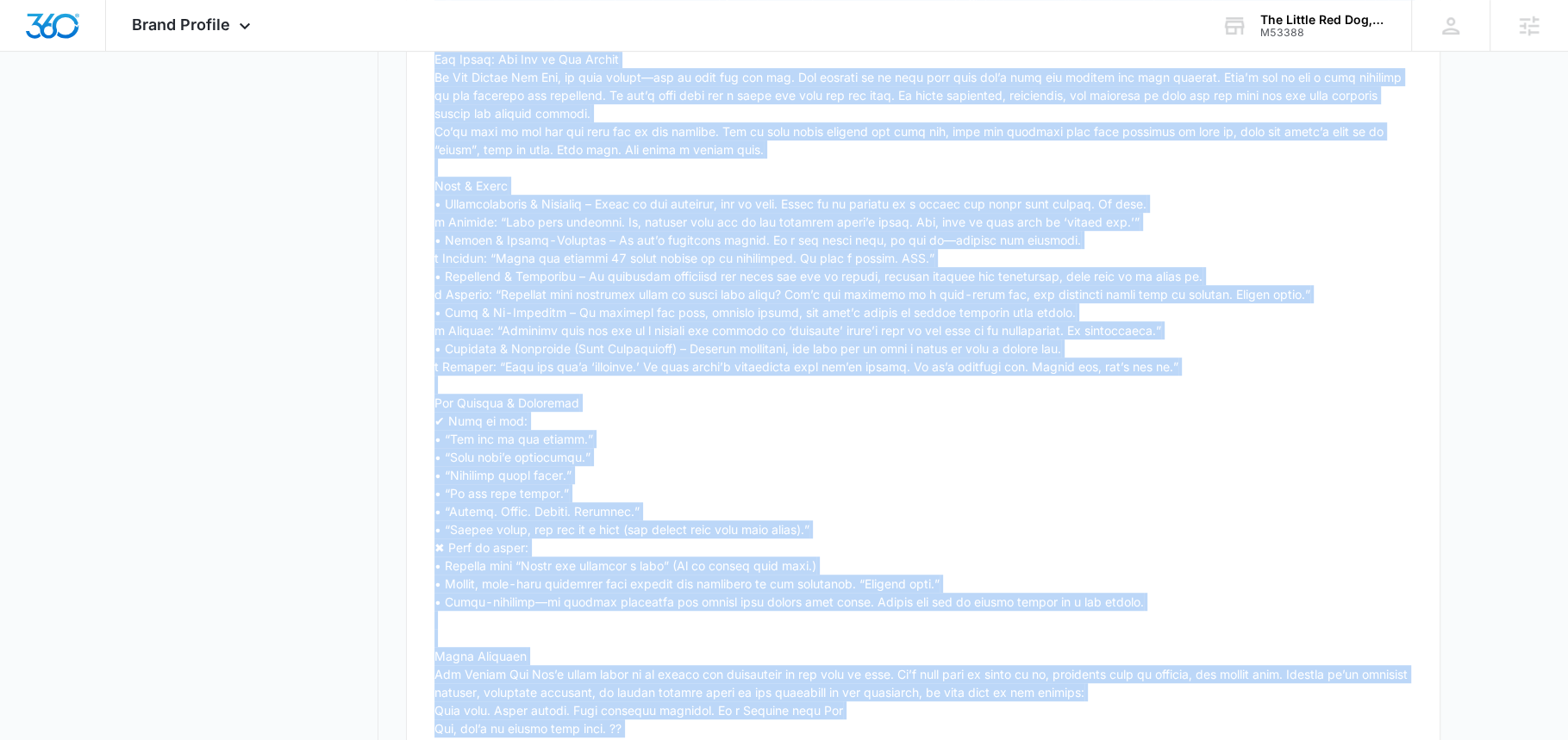
scroll to position [872, 0]
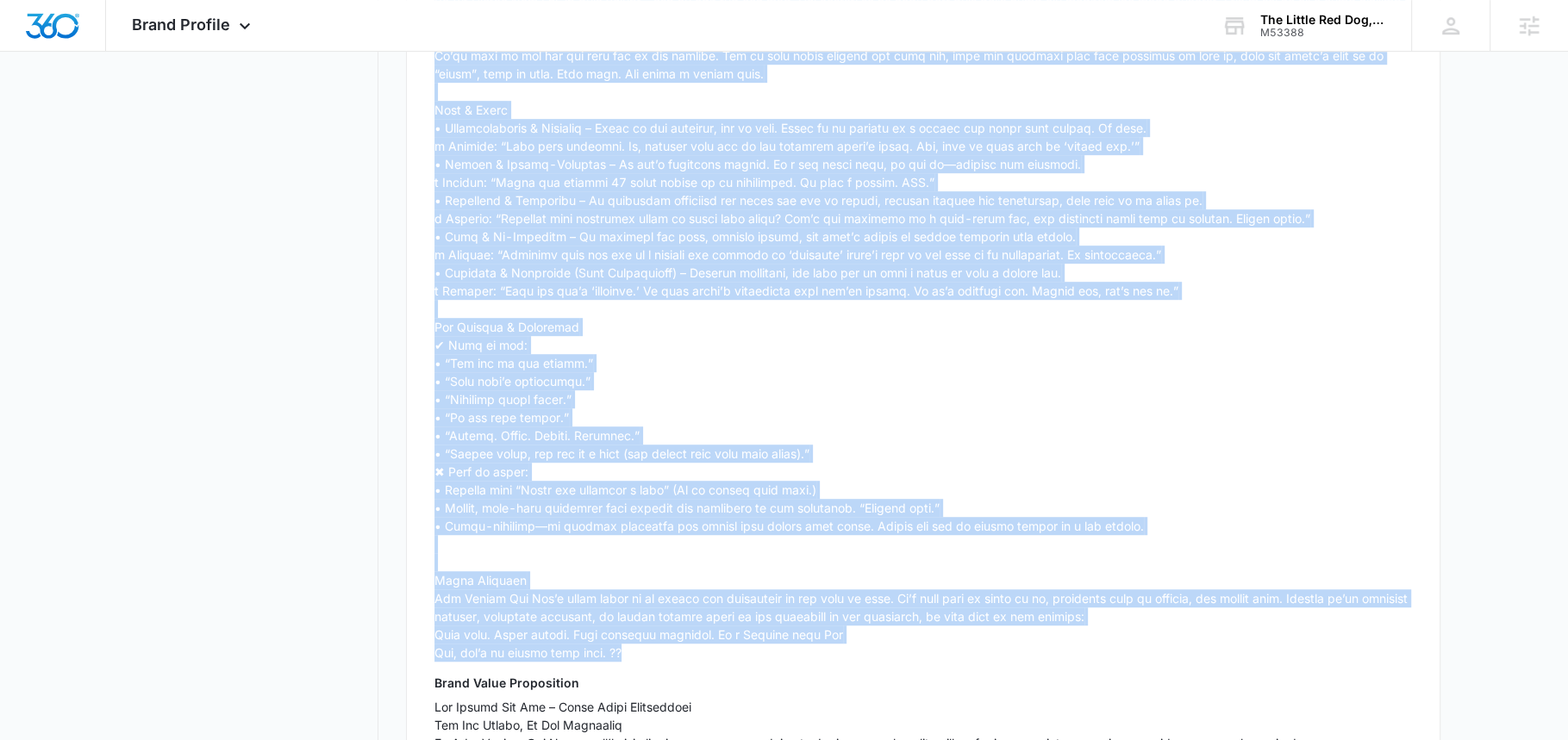
drag, startPoint x: 434, startPoint y: 250, endPoint x: 653, endPoint y: 671, distance: 474.6
click at [654, 662] on p at bounding box center [924, 201] width 978 height 923
copy p "The Little Red Dog isn’t just another rescue—we’re a movement. We’re here to sa…"
